Goal: Task Accomplishment & Management: Manage account settings

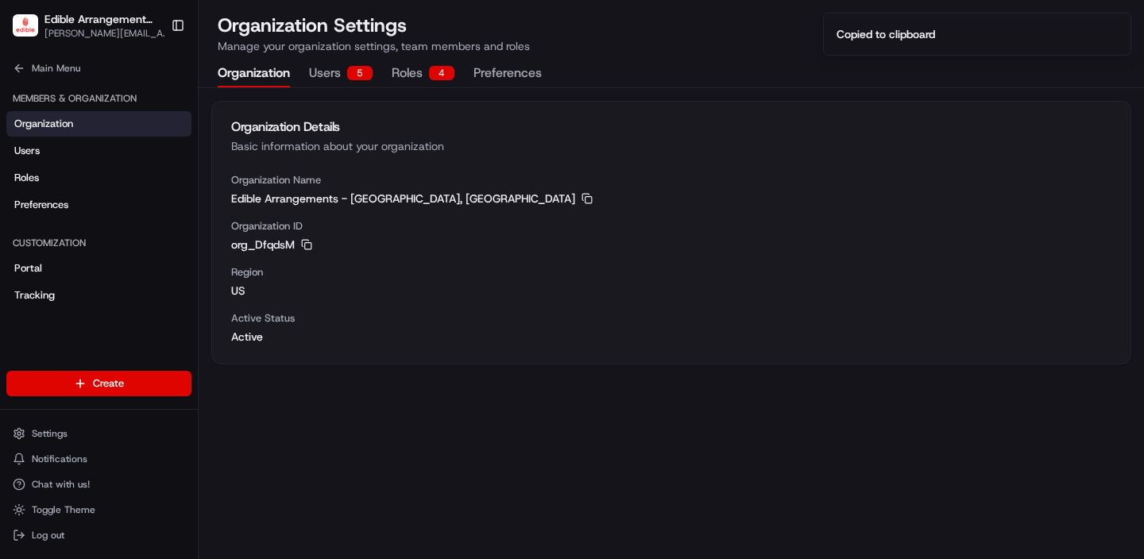
scroll to position [25, 0]
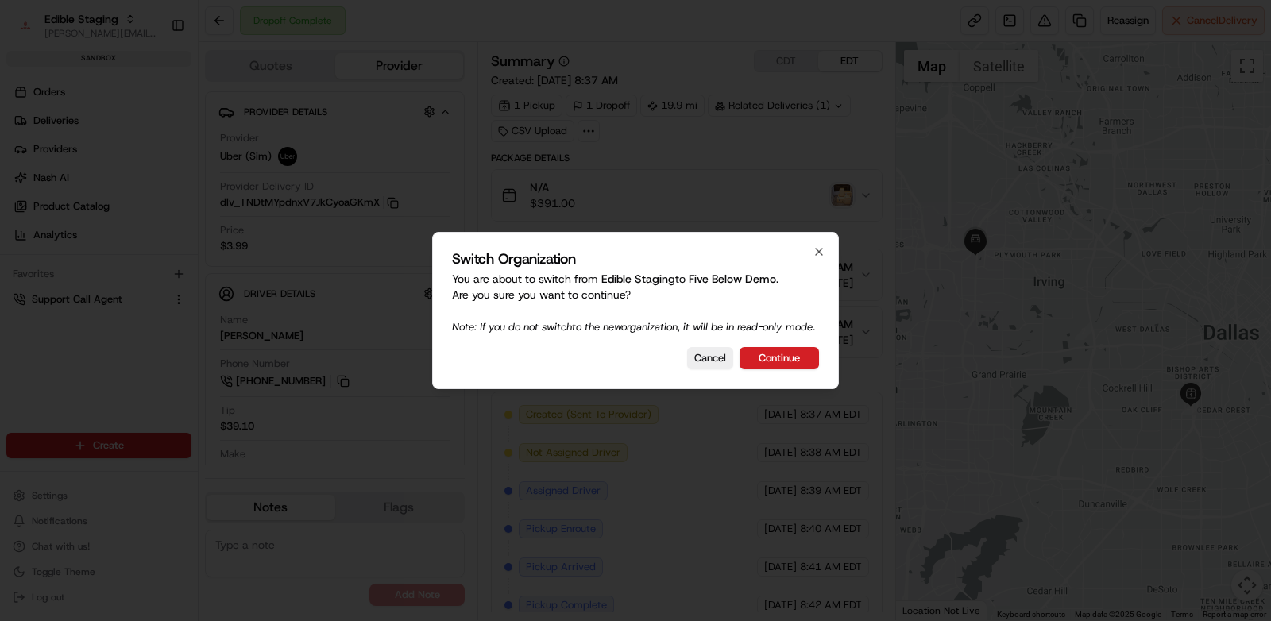
drag, startPoint x: 707, startPoint y: 373, endPoint x: 396, endPoint y: 210, distance: 350.7
click at [707, 369] on button "Cancel" at bounding box center [710, 358] width 46 height 22
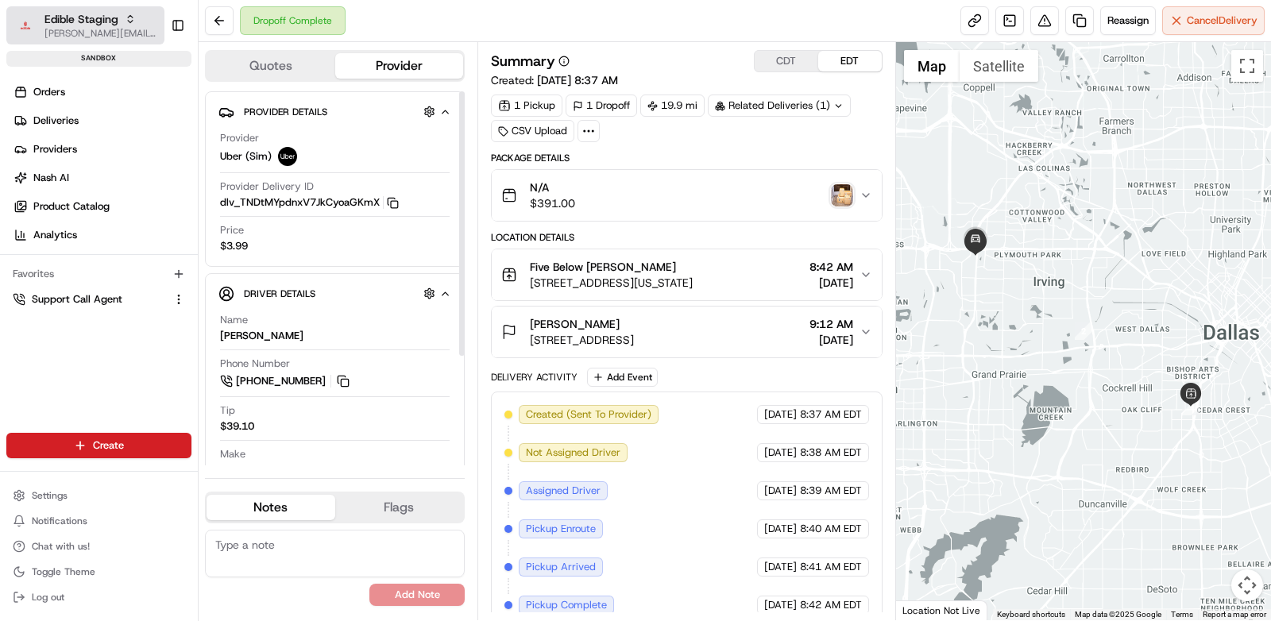
click at [76, 27] on span "[PERSON_NAME][EMAIL_ADDRESS][DOMAIN_NAME]" at bounding box center [101, 33] width 114 height 13
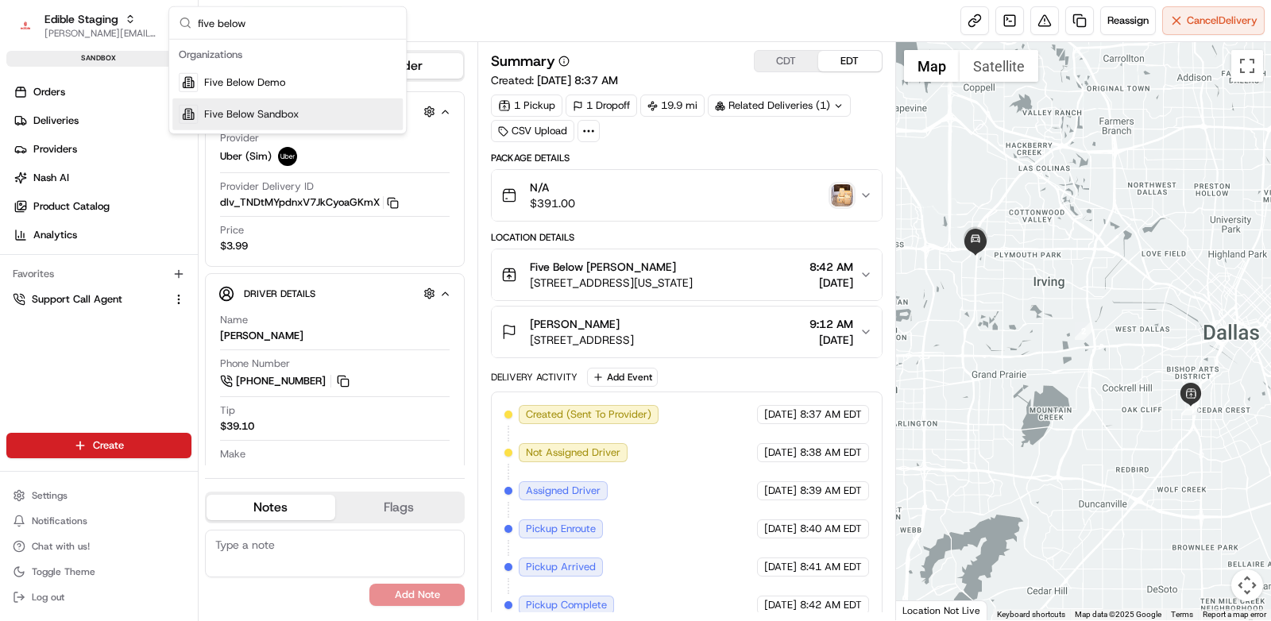
type input "five below"
click at [248, 118] on span "Five Below Sandbox" at bounding box center [251, 114] width 95 height 14
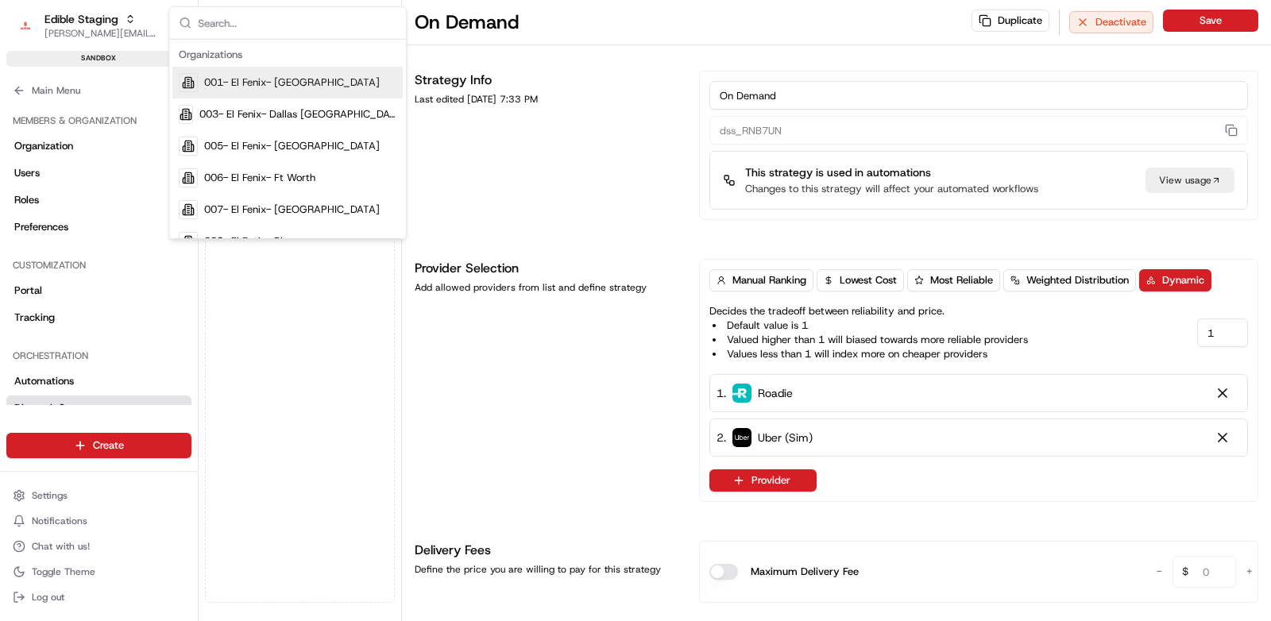
scroll to position [613, 0]
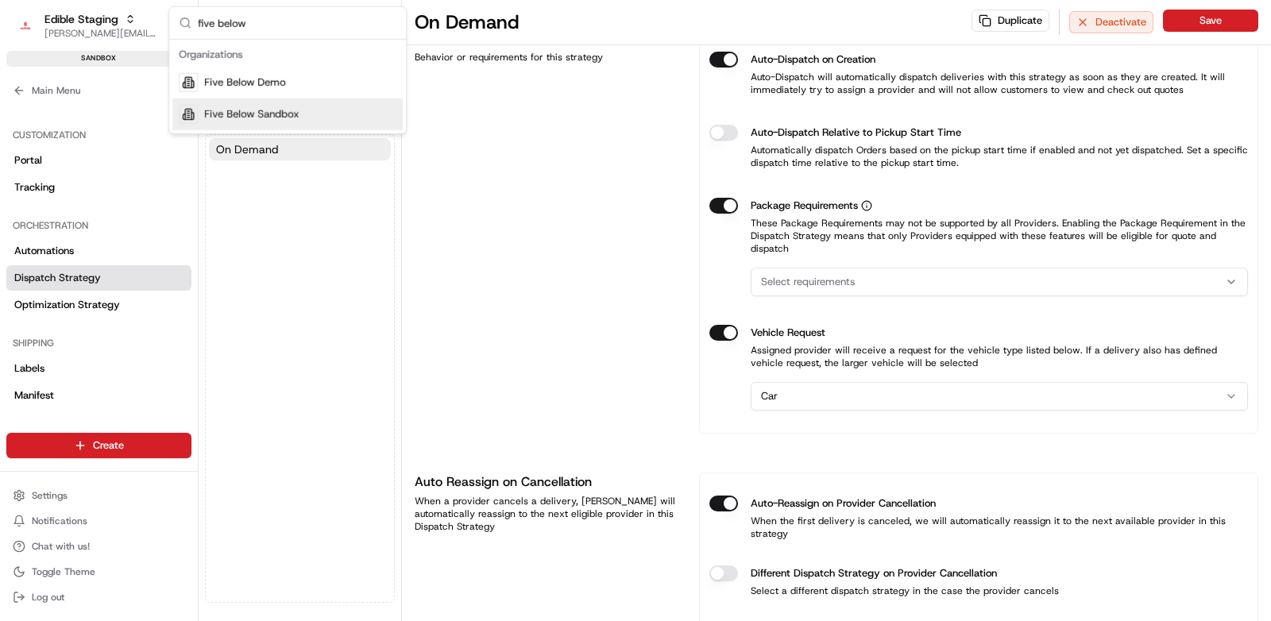
type input "five below"
click at [272, 112] on span "Five Below Sandbox" at bounding box center [251, 114] width 95 height 14
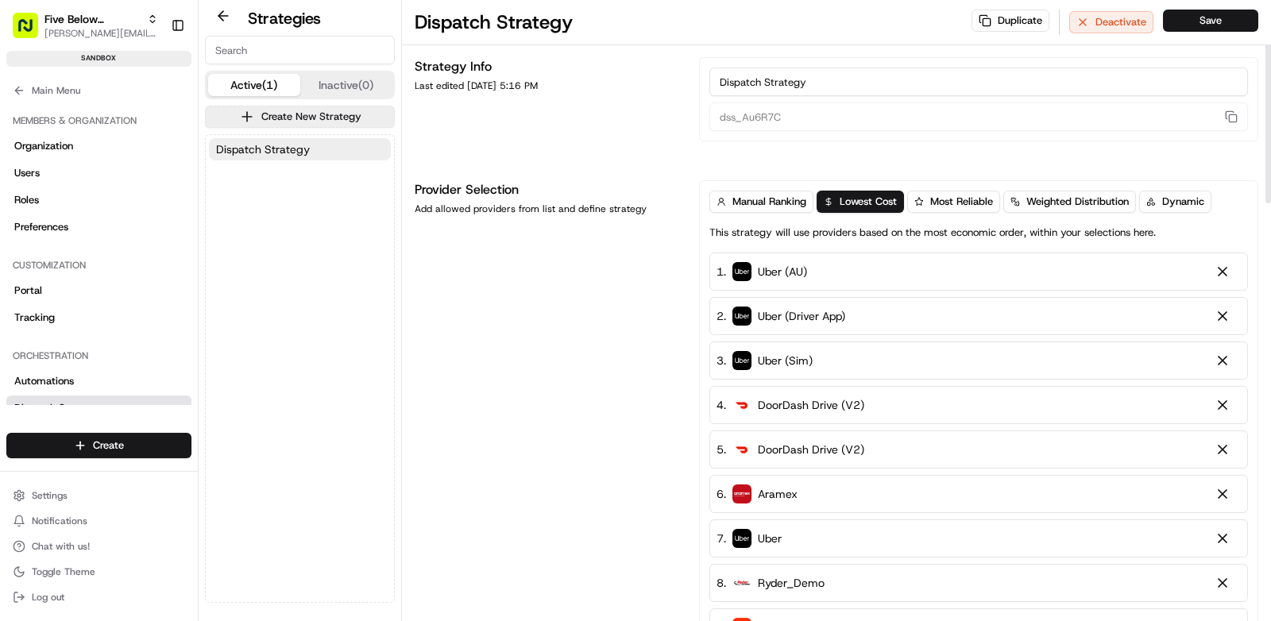
scroll to position [0, 0]
